Goal: Task Accomplishment & Management: Use online tool/utility

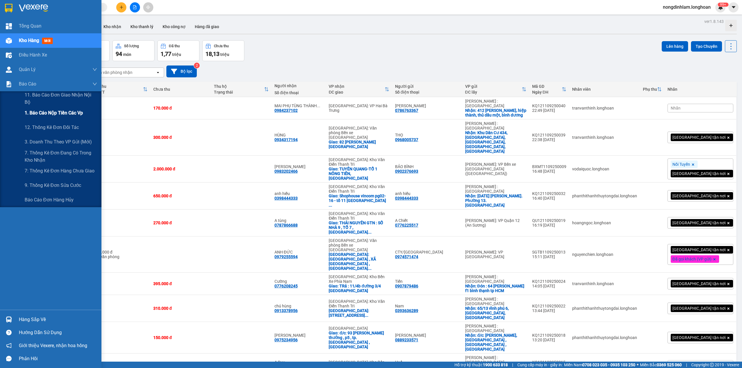
click at [65, 112] on span "1. Báo cáo nộp tiền các vp" at bounding box center [54, 112] width 58 height 7
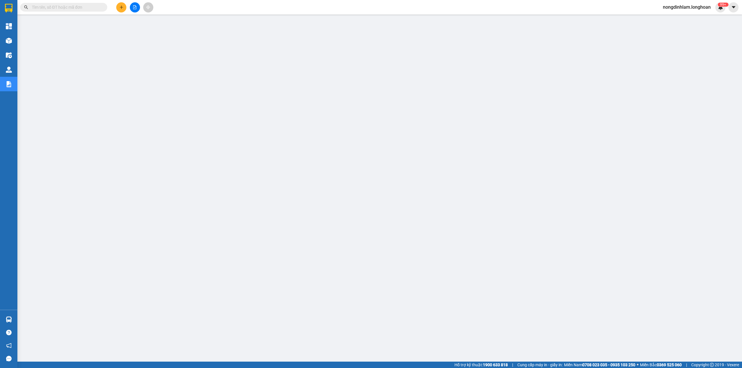
click at [60, 8] on input "text" at bounding box center [66, 7] width 68 height 6
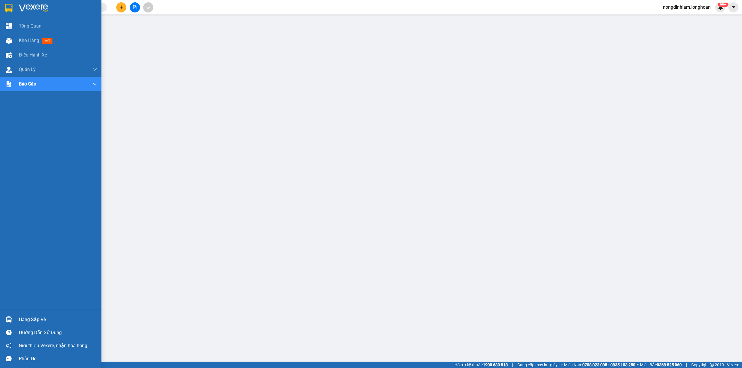
click at [24, 1] on div at bounding box center [50, 9] width 101 height 19
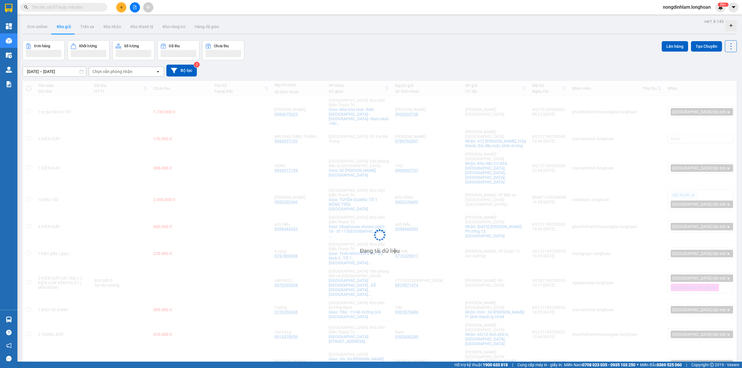
click at [134, 6] on icon "file-add" at bounding box center [135, 7] width 4 height 4
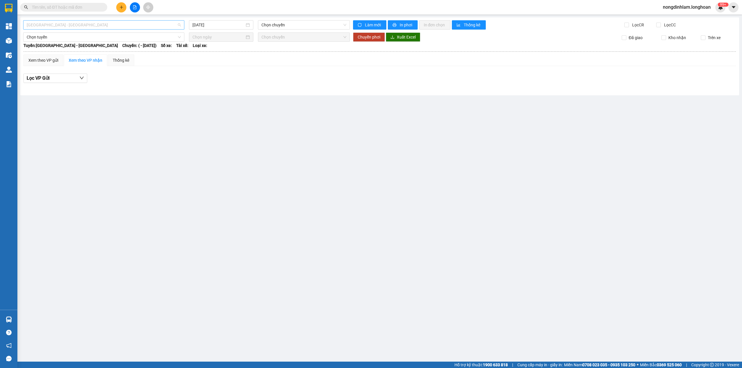
click at [82, 28] on span "[GEOGRAPHIC_DATA] - [GEOGRAPHIC_DATA]" at bounding box center [104, 25] width 154 height 9
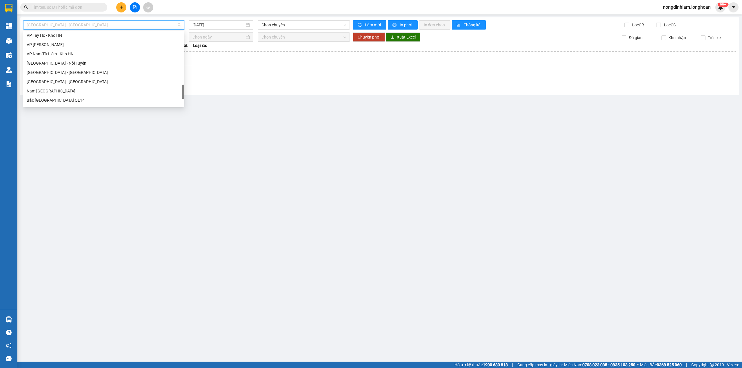
scroll to position [395, 0]
click at [52, 70] on div "Bắc [GEOGRAPHIC_DATA] QL1A" at bounding box center [104, 68] width 154 height 6
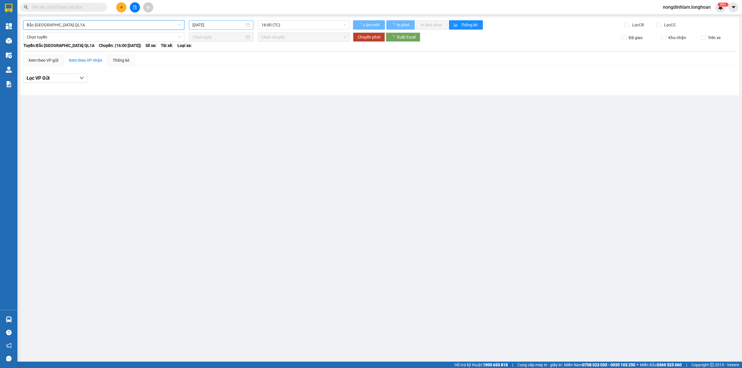
click at [201, 24] on input "[DATE]" at bounding box center [218, 25] width 52 height 6
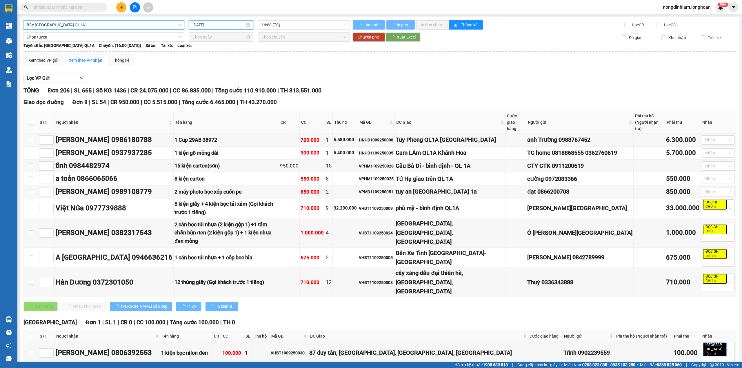
click at [205, 25] on input "[DATE]" at bounding box center [218, 25] width 52 height 6
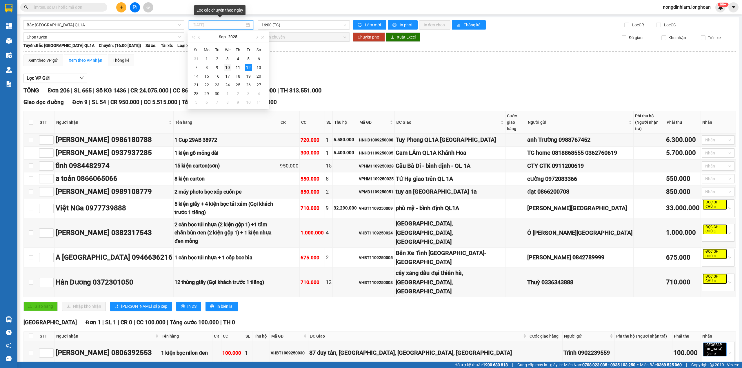
click at [227, 66] on div "10" at bounding box center [227, 67] width 7 height 7
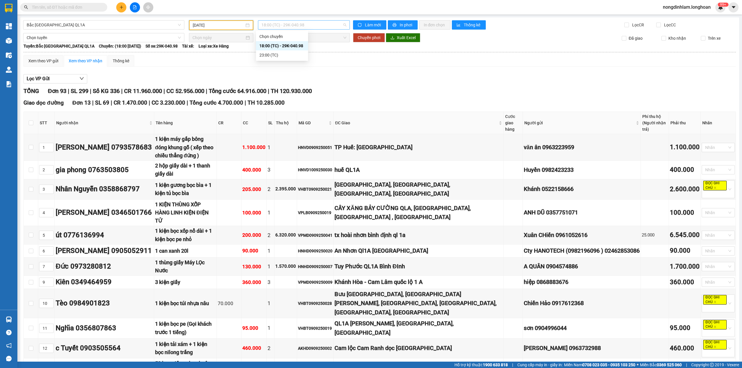
click at [291, 25] on span "18:00 (TC) - 29K-040.98" at bounding box center [303, 25] width 85 height 9
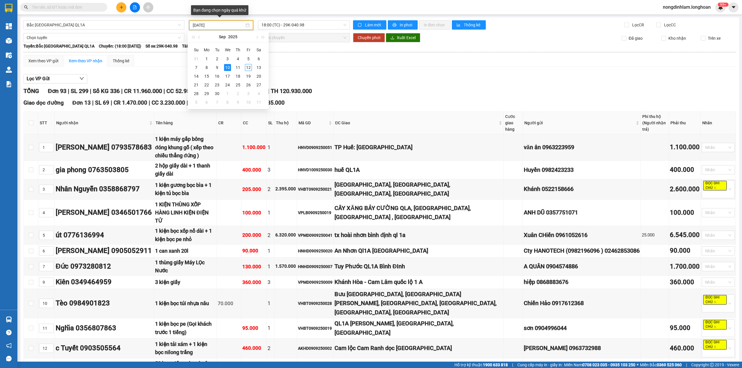
click at [231, 24] on input "[DATE]" at bounding box center [219, 25] width 52 height 6
click at [233, 68] on td "11" at bounding box center [238, 67] width 10 height 9
type input "[DATE]"
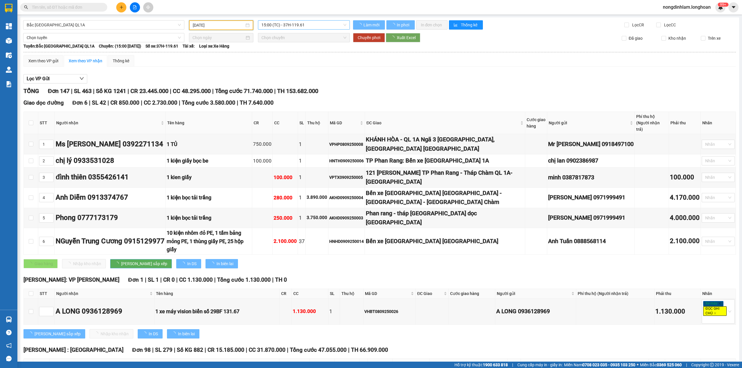
click at [305, 23] on span "15:00 (TC) - 37H-119.61" at bounding box center [303, 25] width 85 height 9
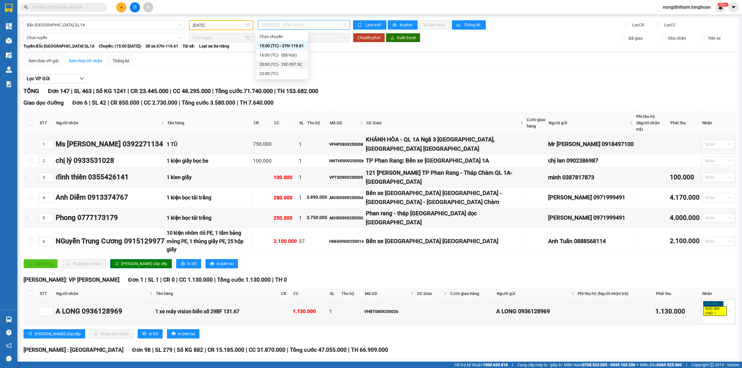
click at [291, 63] on div "20:00 (TC) - 29E-097.92" at bounding box center [281, 64] width 45 height 6
